Goal: Information Seeking & Learning: Learn about a topic

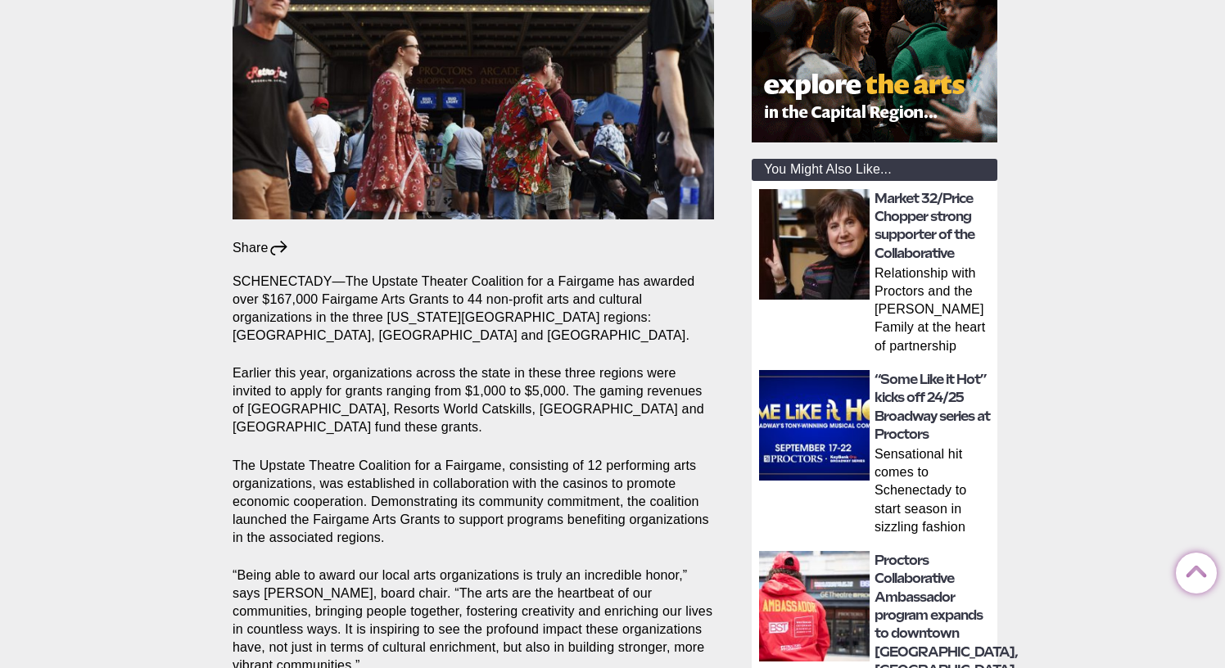
scroll to position [438, 0]
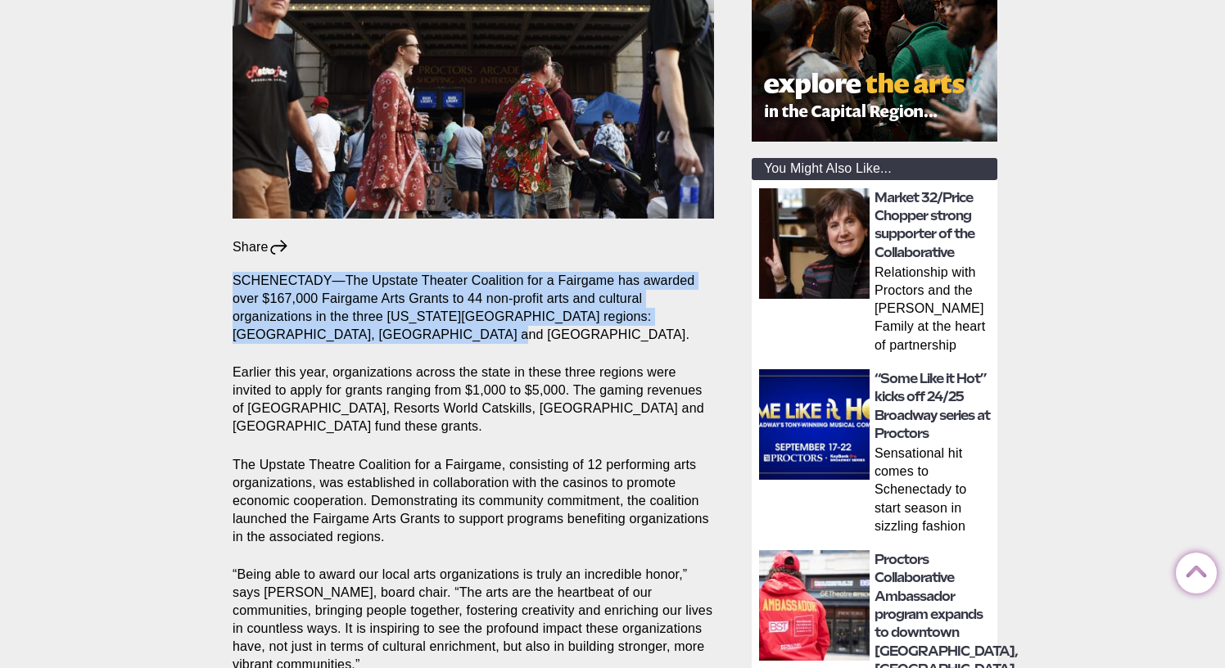
drag, startPoint x: 491, startPoint y: 259, endPoint x: 482, endPoint y: 334, distance: 76.0
click at [482, 334] on p "SCHENECTADY—The Upstate Theater Coalition for a Fairgame has awarded over $167,…" at bounding box center [474, 308] width 482 height 72
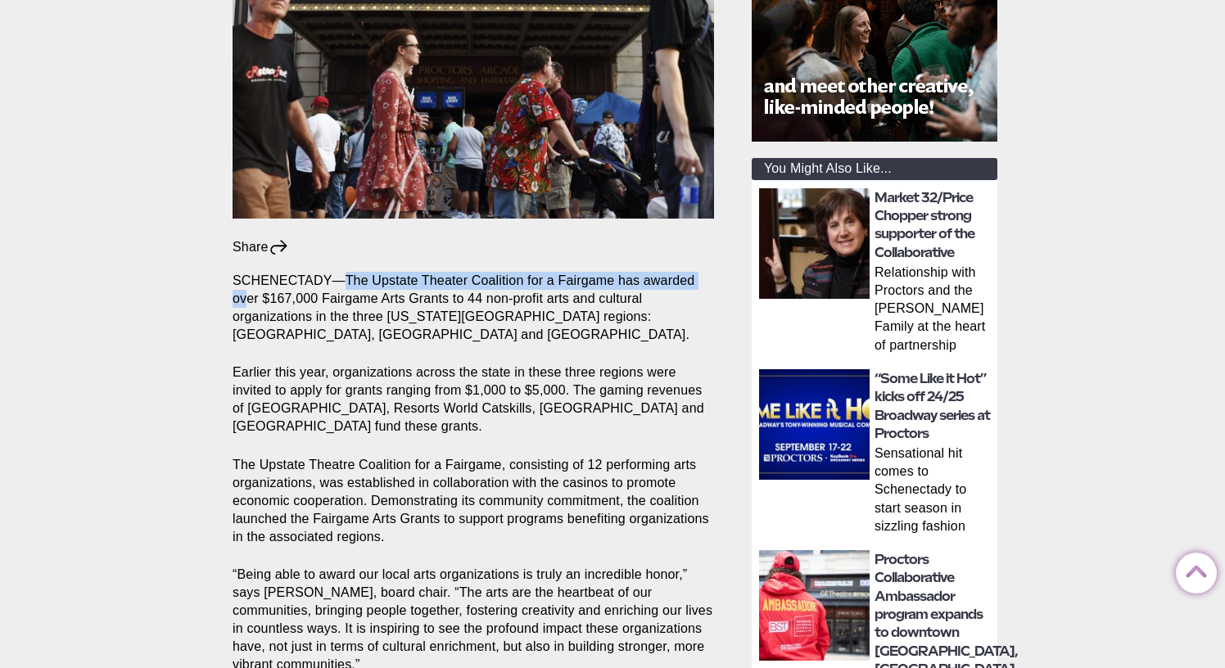
drag, startPoint x: 342, startPoint y: 278, endPoint x: 247, endPoint y: 304, distance: 98.3
click at [247, 305] on p "SCHENECTADY—The Upstate Theater Coalition for a Fairgame has awarded over $167,…" at bounding box center [474, 308] width 482 height 72
click at [247, 304] on p "SCHENECTADY—The Upstate Theater Coalition for a Fairgame has awarded over $167,…" at bounding box center [474, 308] width 482 height 72
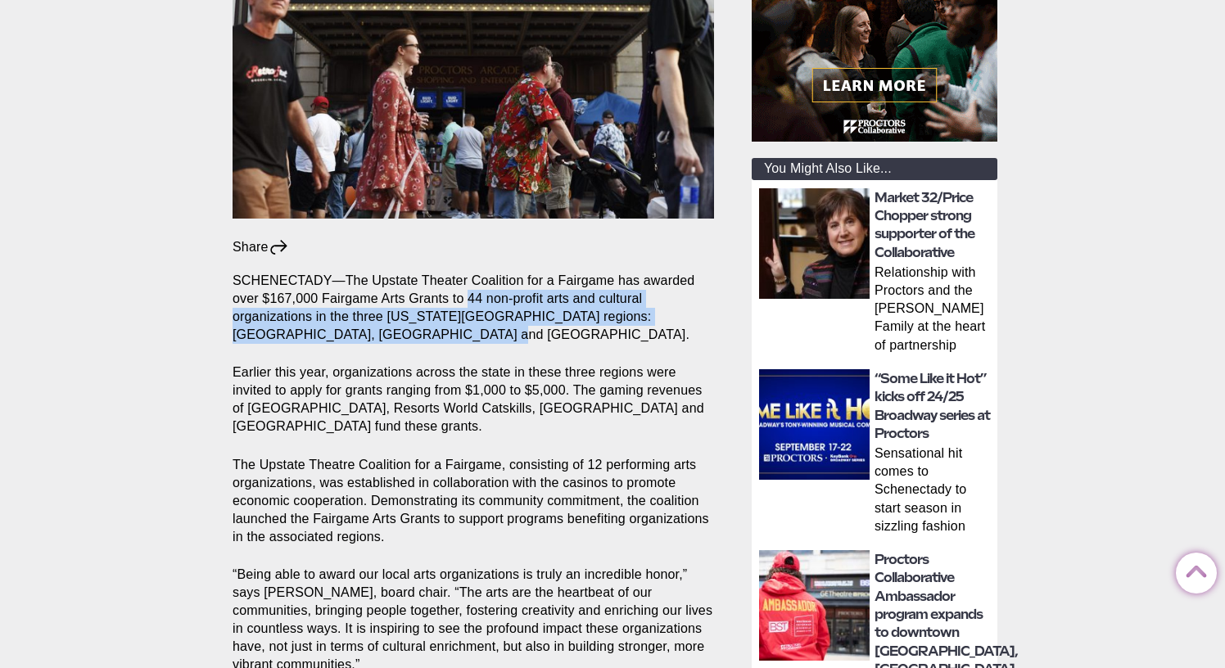
drag, startPoint x: 468, startPoint y: 297, endPoint x: 442, endPoint y: 326, distance: 38.3
click at [442, 328] on p "SCHENECTADY—The Upstate Theater Coalition for a Fairgame has awarded over $167,…" at bounding box center [474, 308] width 482 height 72
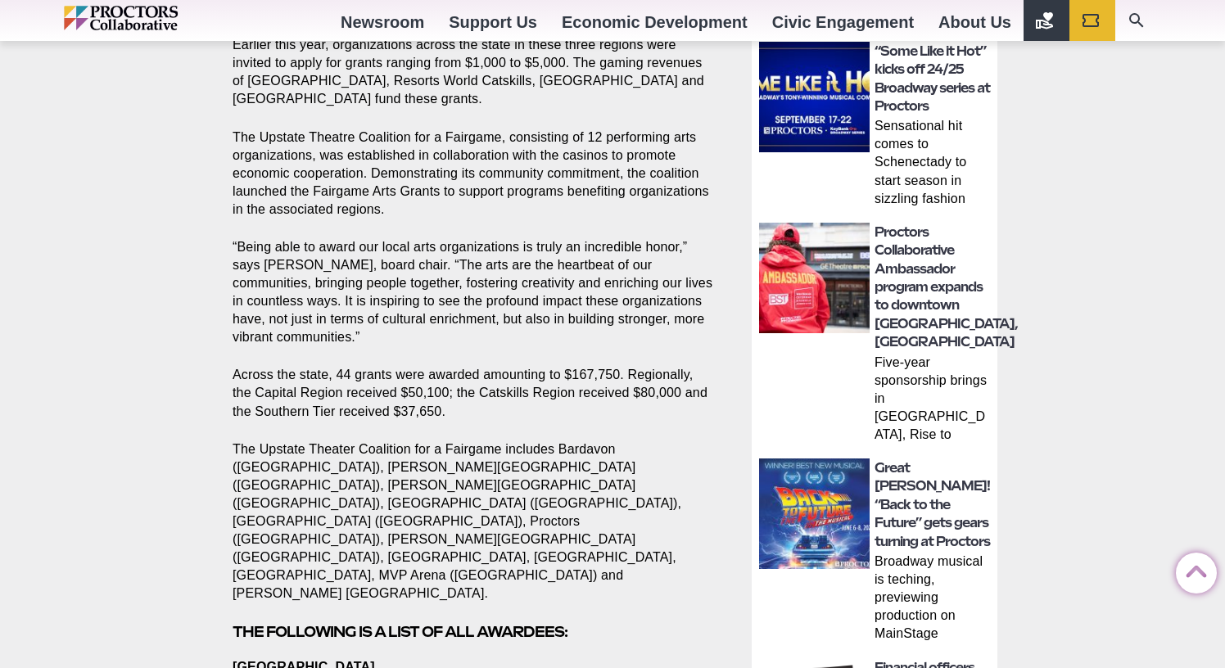
scroll to position [804, 0]
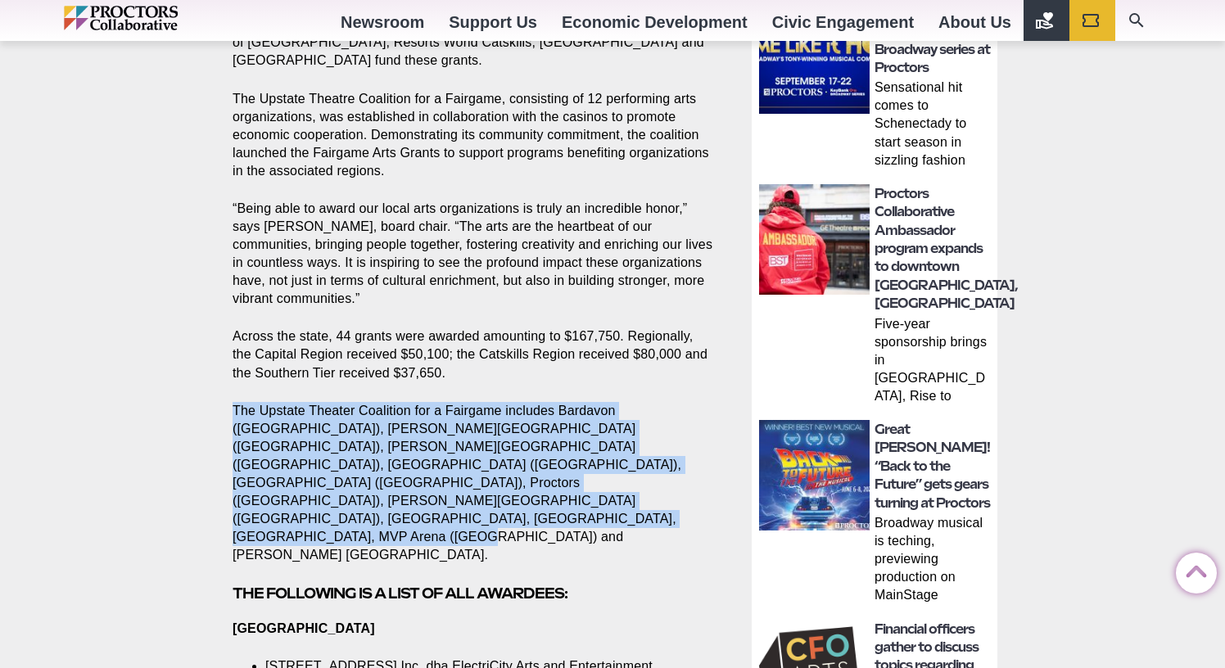
drag, startPoint x: 586, startPoint y: 499, endPoint x: 196, endPoint y: 415, distance: 399.5
click at [620, 488] on p "The Upstate Theater Coalition for a Fairgame includes Bardavon ([GEOGRAPHIC_DAT…" at bounding box center [474, 483] width 482 height 163
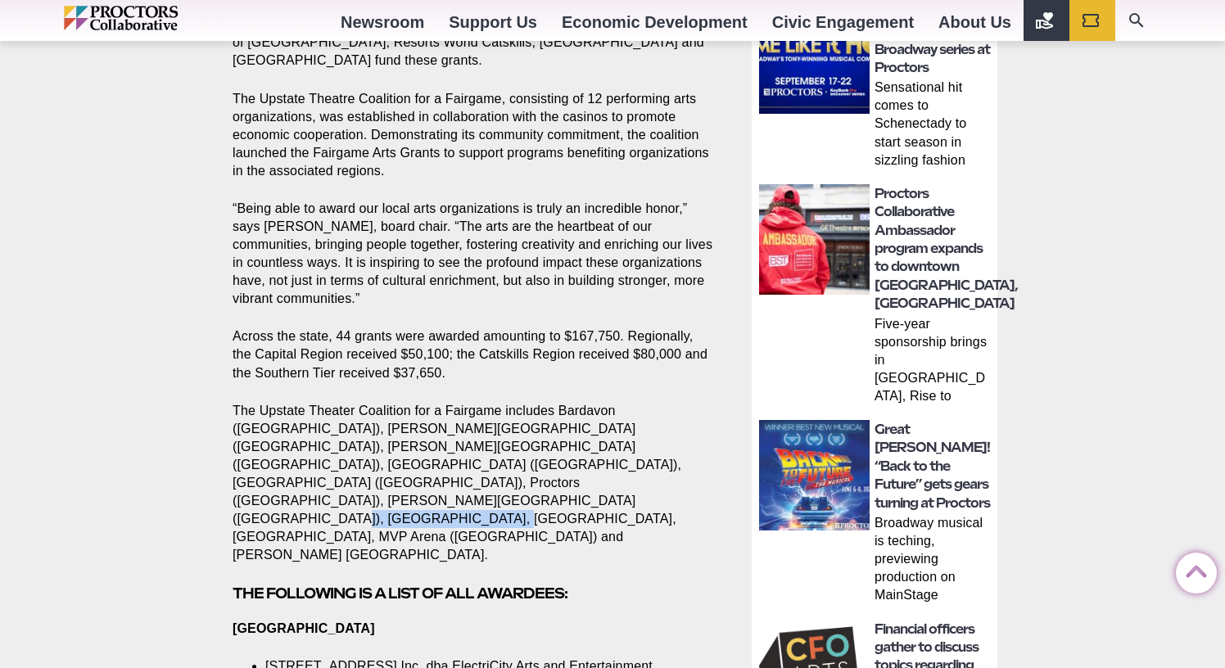
drag, startPoint x: 557, startPoint y: 483, endPoint x: 692, endPoint y: 486, distance: 135.2
click at [692, 486] on p "The Upstate Theater Coalition for a Fairgame includes Bardavon ([GEOGRAPHIC_DAT…" at bounding box center [474, 483] width 482 height 163
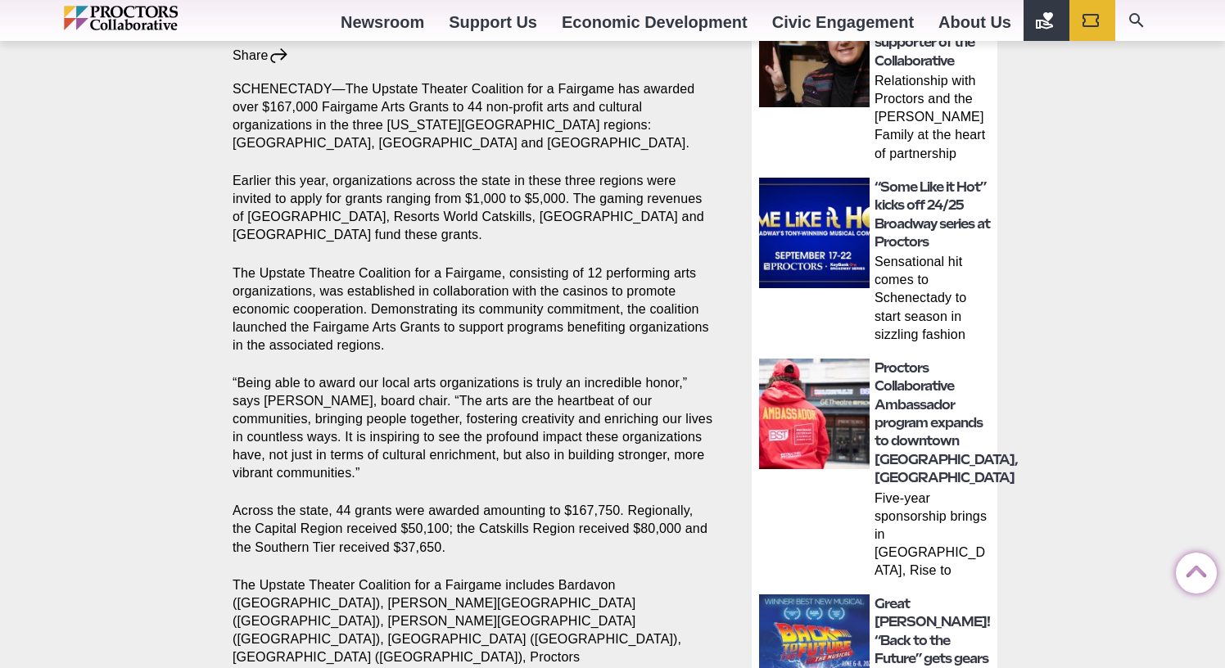
scroll to position [762, 0]
